Goal: Navigation & Orientation: Find specific page/section

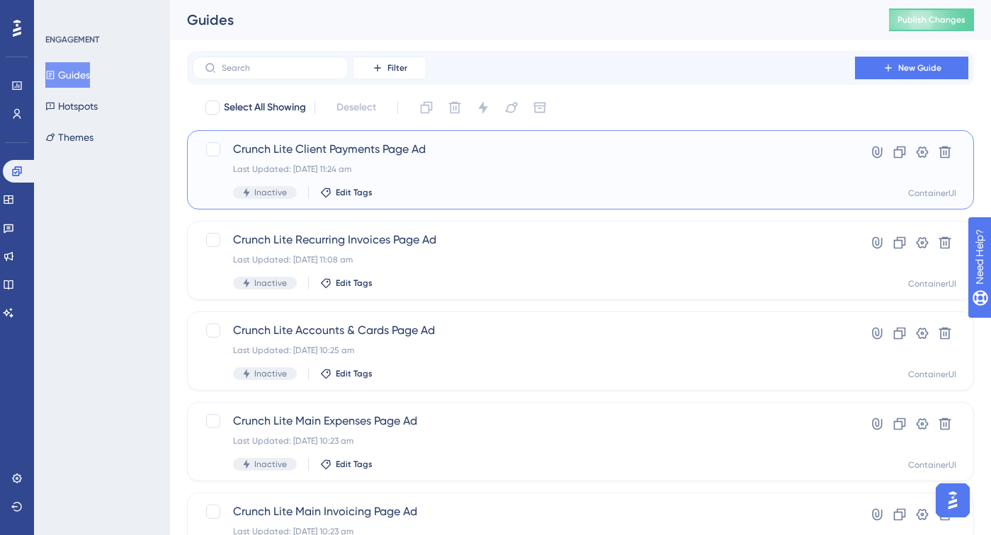
click at [439, 154] on span "Crunch Lite Client Payments Page Ad" at bounding box center [524, 149] width 582 height 17
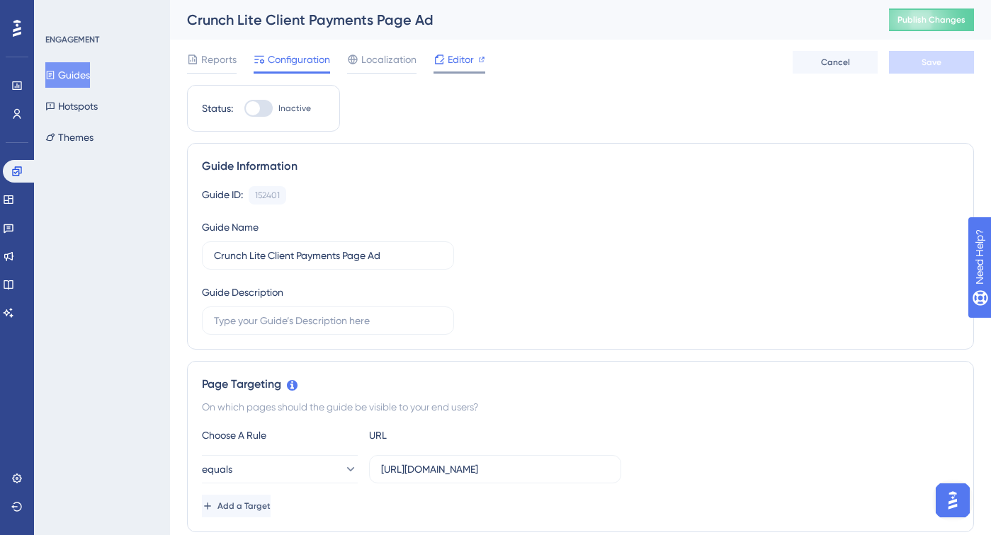
click at [443, 57] on icon at bounding box center [438, 59] width 11 height 11
